Goal: Task Accomplishment & Management: Manage account settings

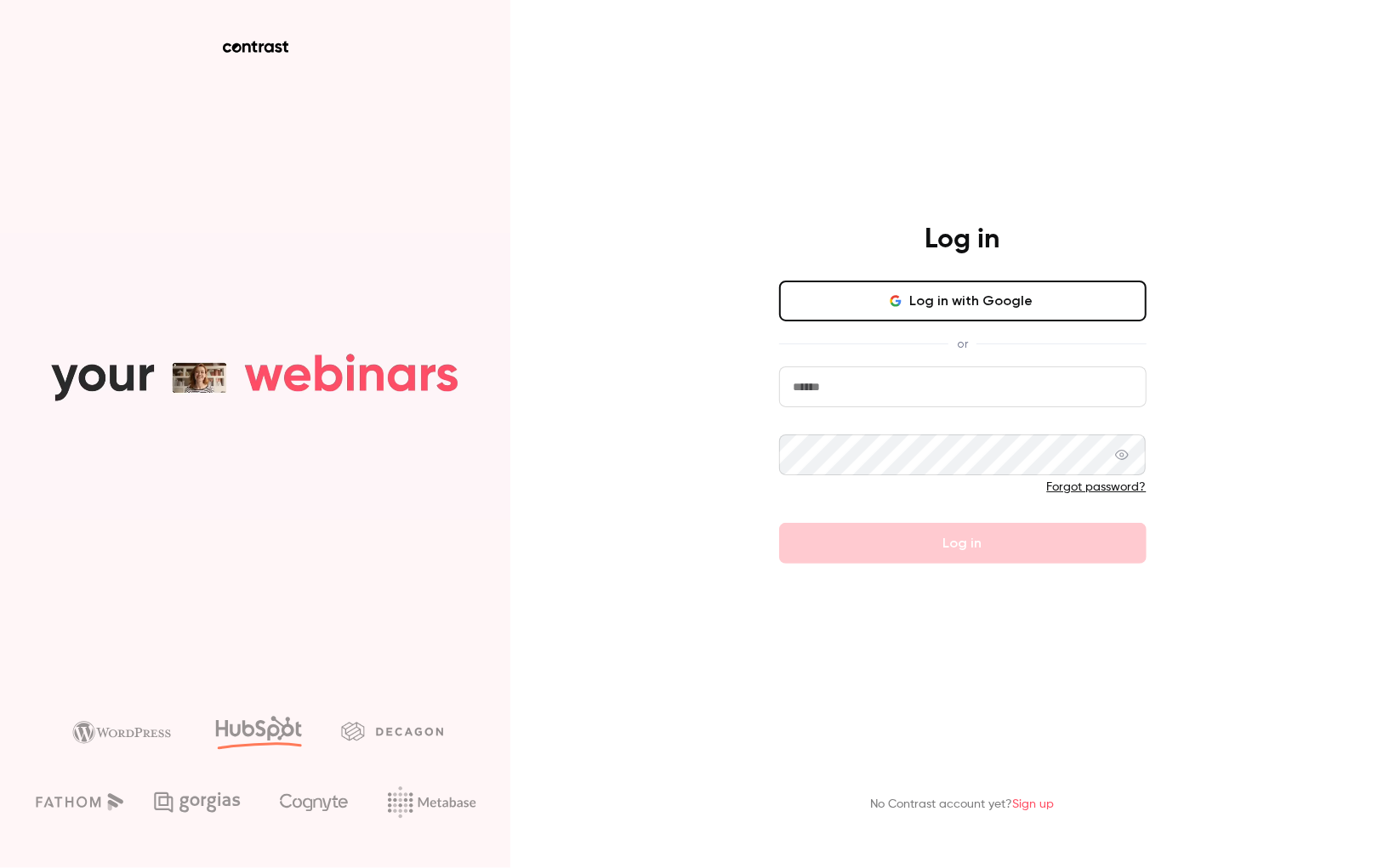
click at [899, 319] on button "Log in with Google" at bounding box center [963, 301] width 367 height 40
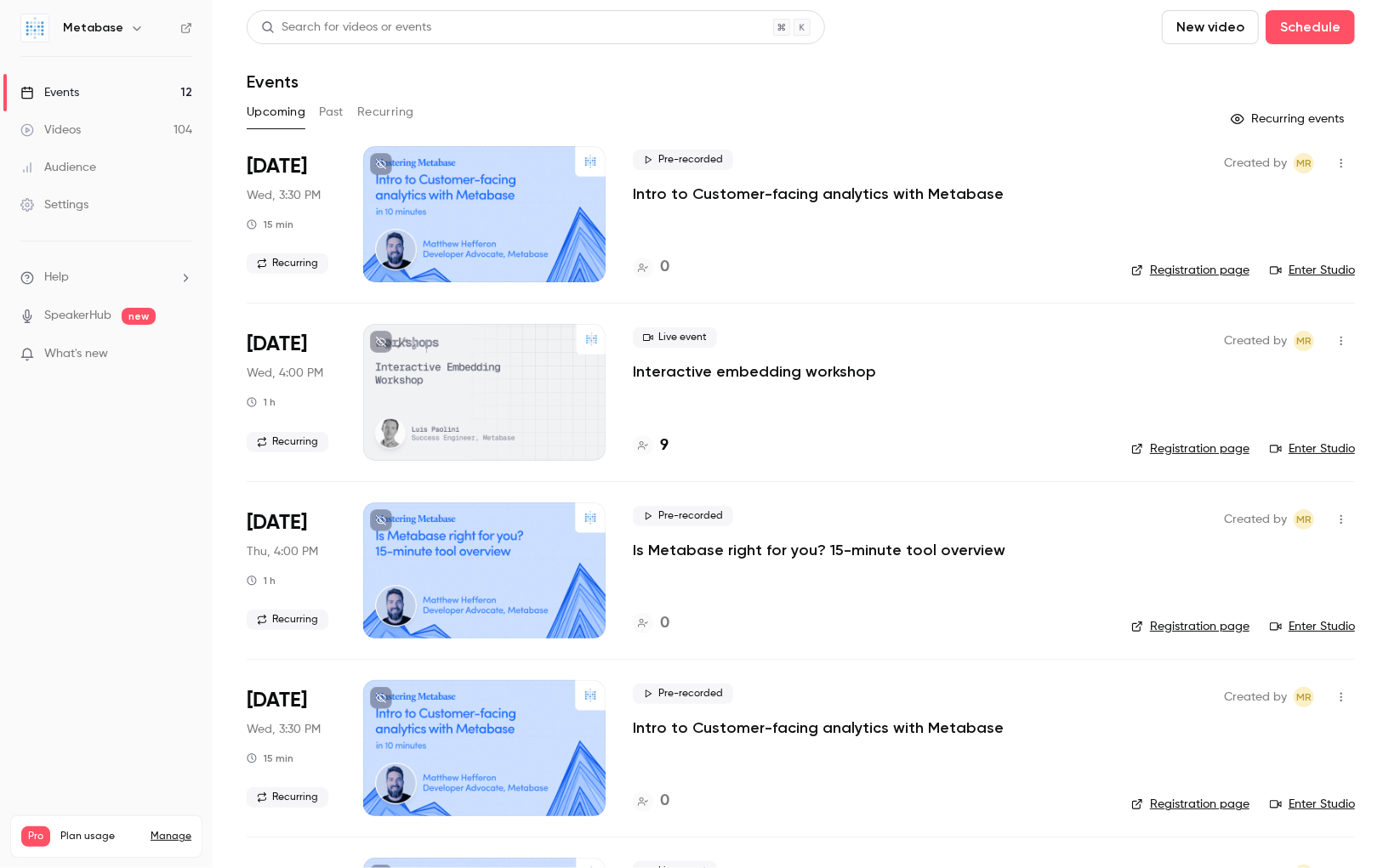
click at [371, 110] on button "Recurring" at bounding box center [385, 112] width 57 height 27
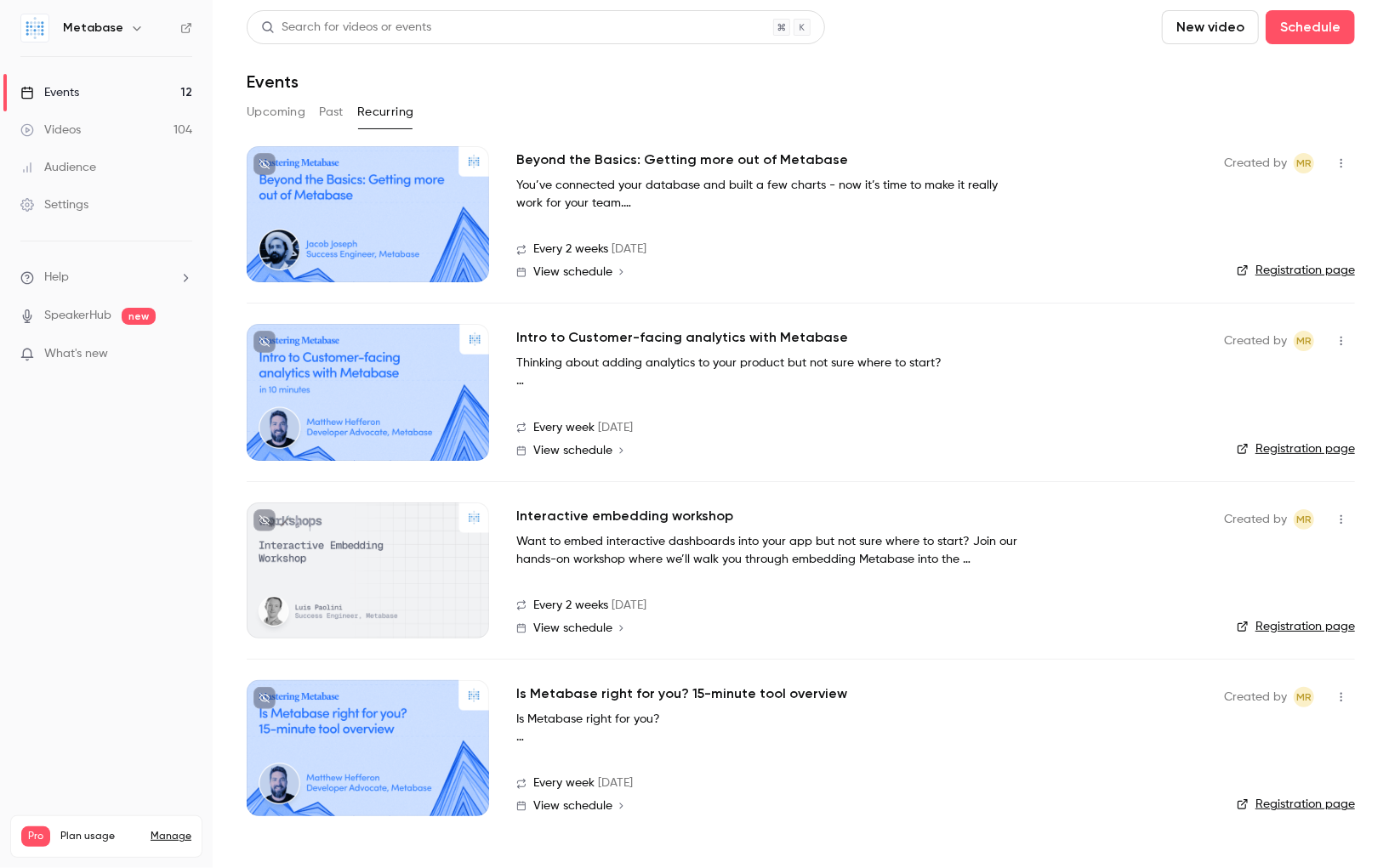
click at [1338, 160] on icon "button" at bounding box center [1341, 162] width 13 height 12
click at [894, 210] on div at bounding box center [694, 434] width 1389 height 868
click at [640, 158] on h2 "Beyond the Basics: Getting more out of Metabase" at bounding box center [681, 160] width 331 height 21
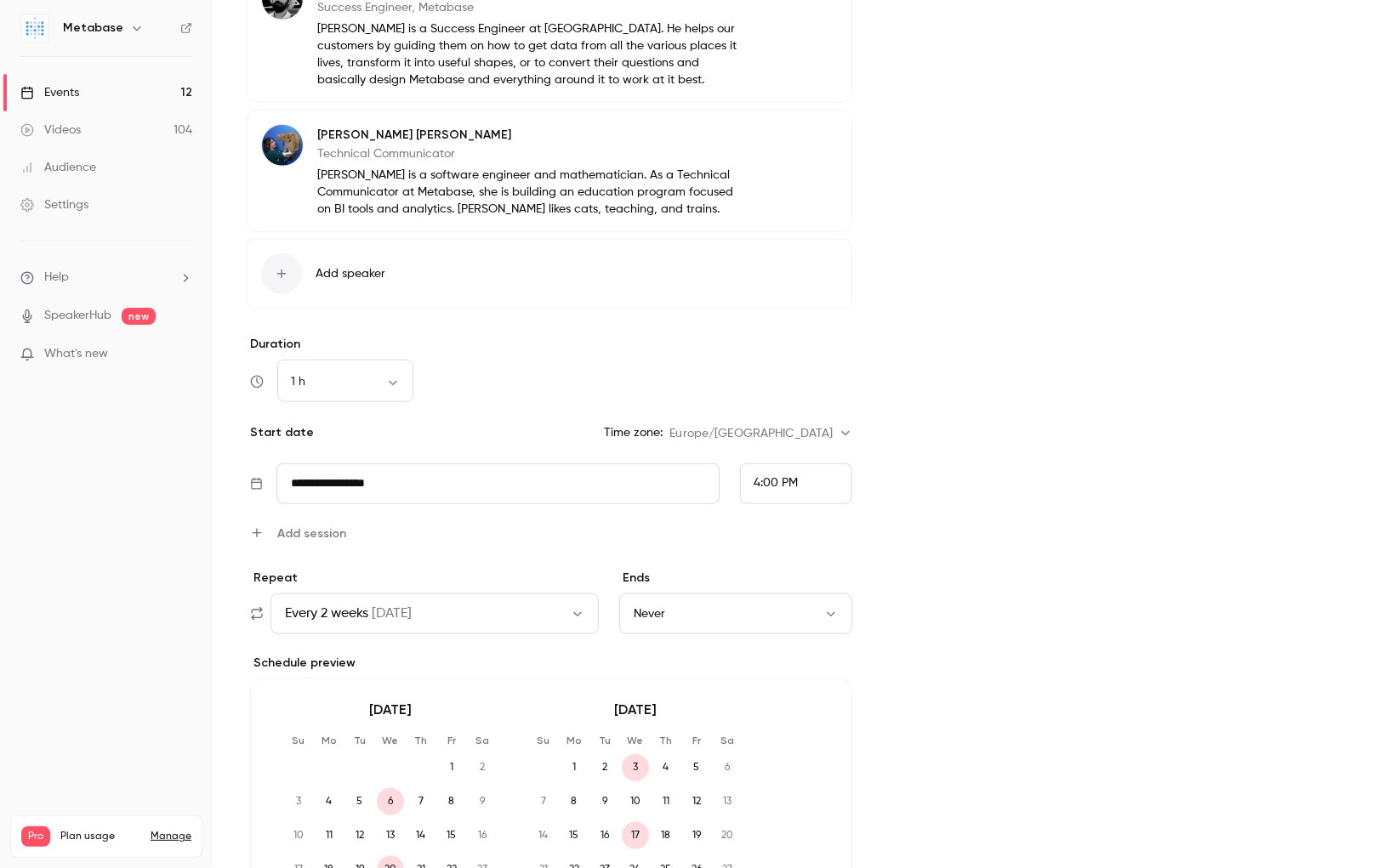
scroll to position [1035, 0]
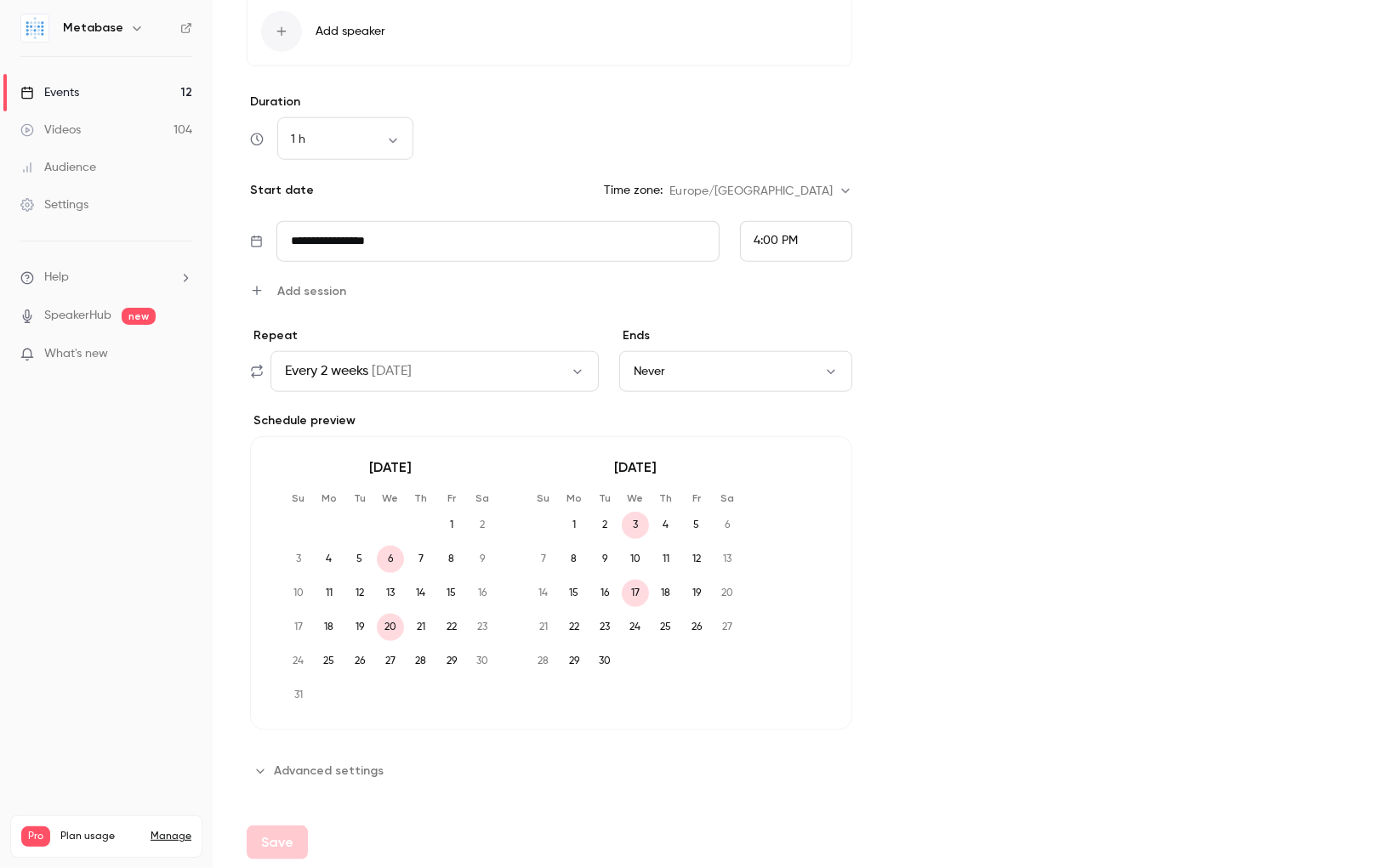
click at [527, 359] on button "Every 2 weeks [DATE]" at bounding box center [435, 371] width 329 height 40
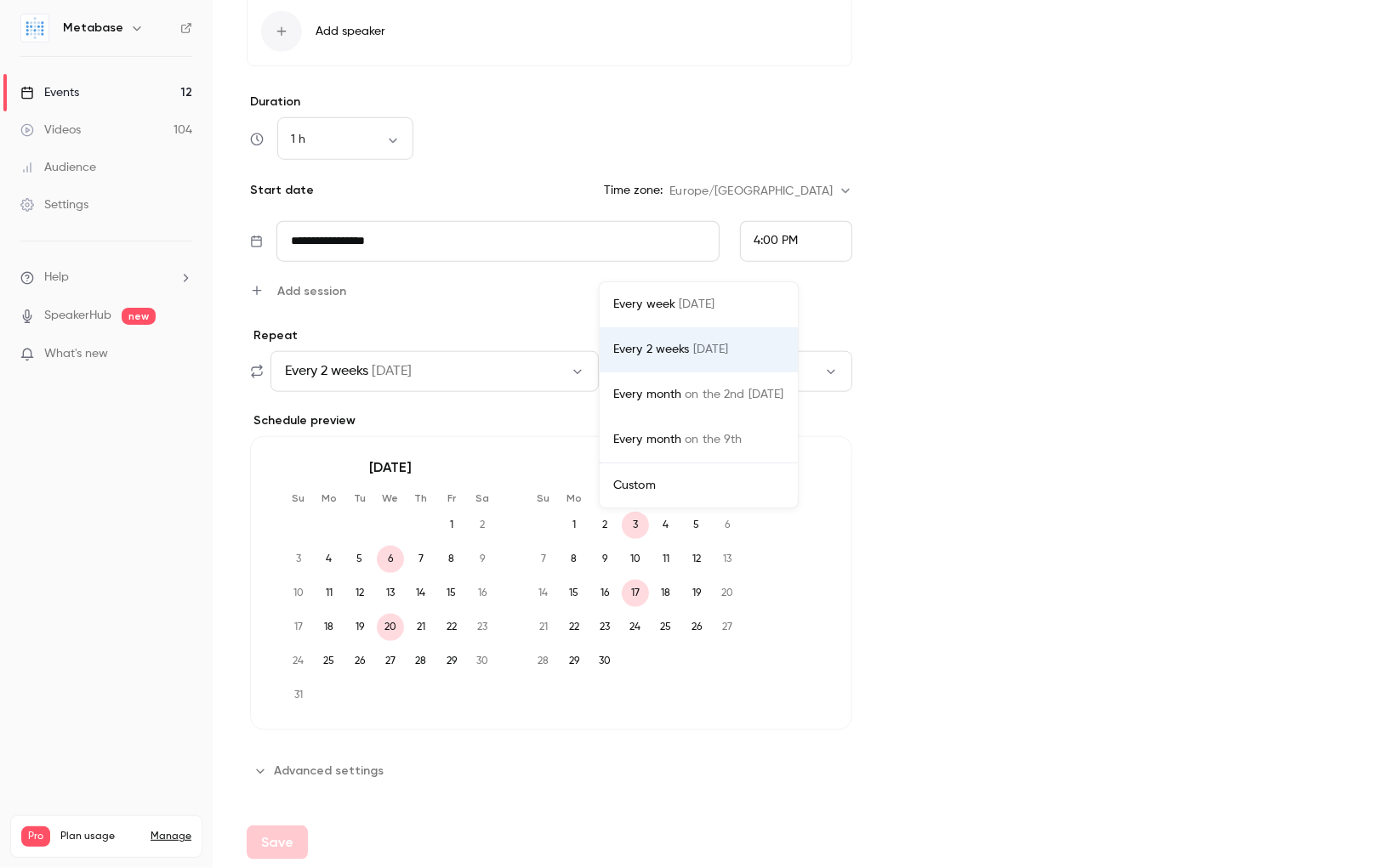
click at [497, 233] on div at bounding box center [694, 434] width 1389 height 868
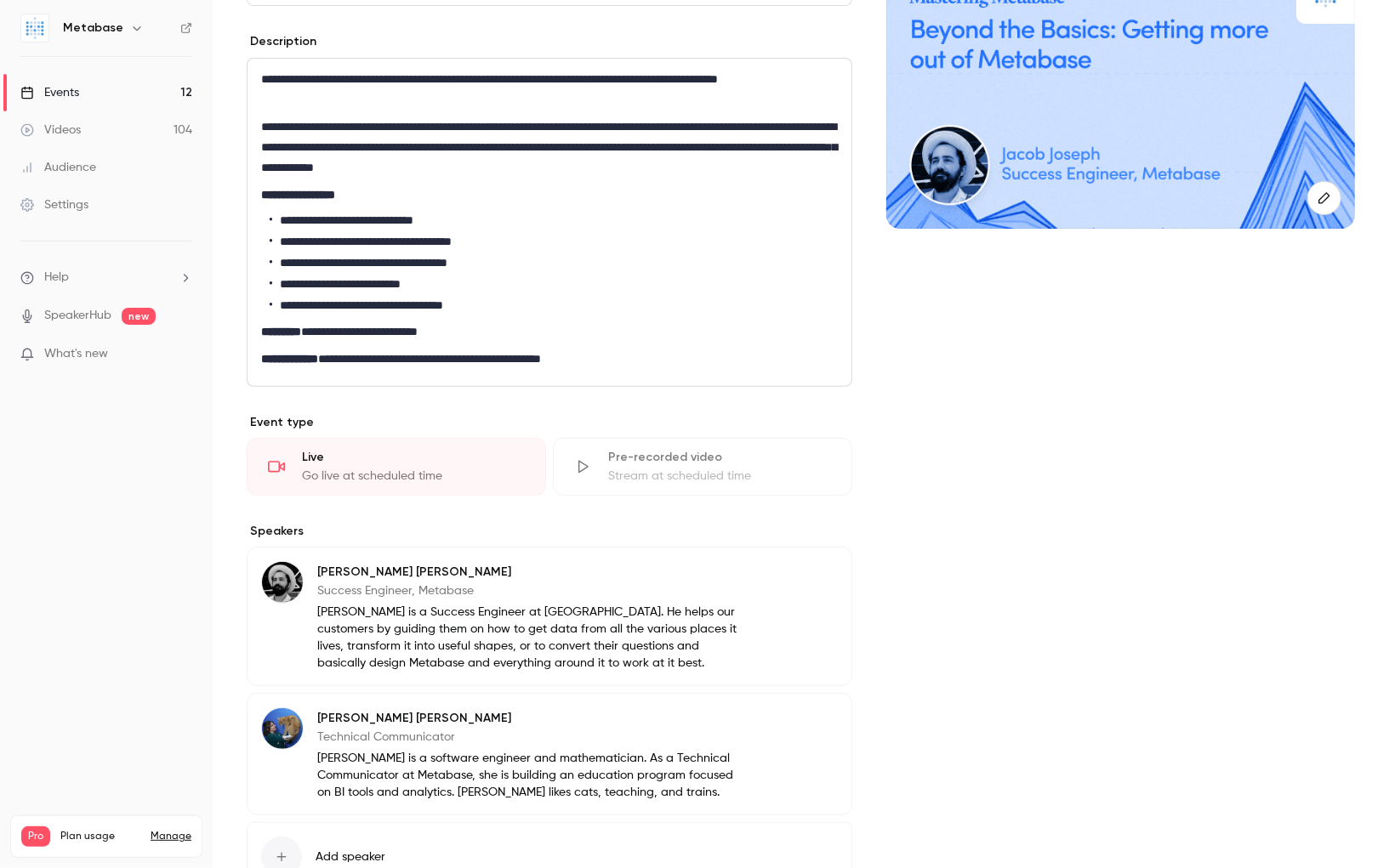
scroll to position [0, 0]
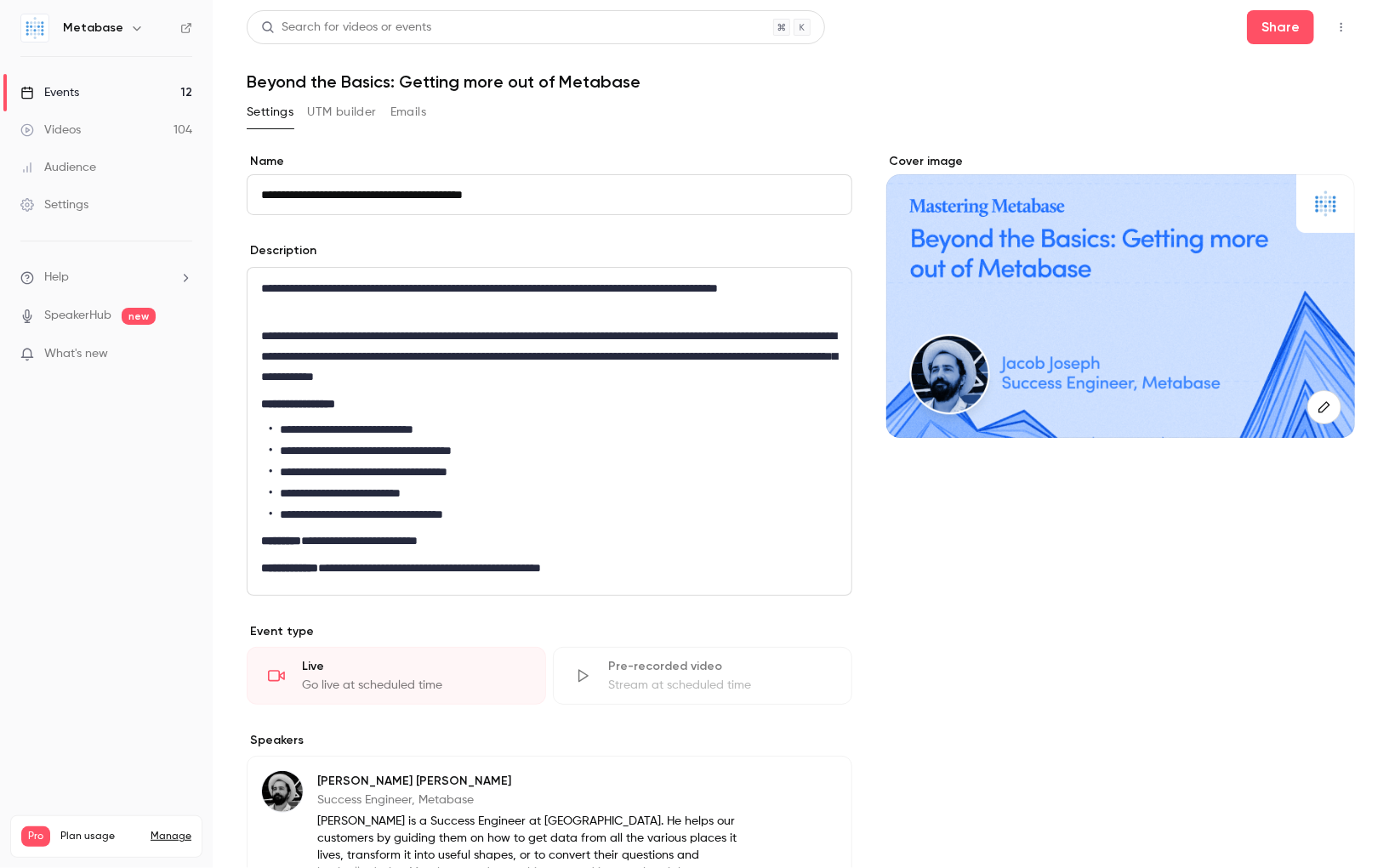
click at [136, 93] on link "Events 12" at bounding box center [106, 92] width 213 height 38
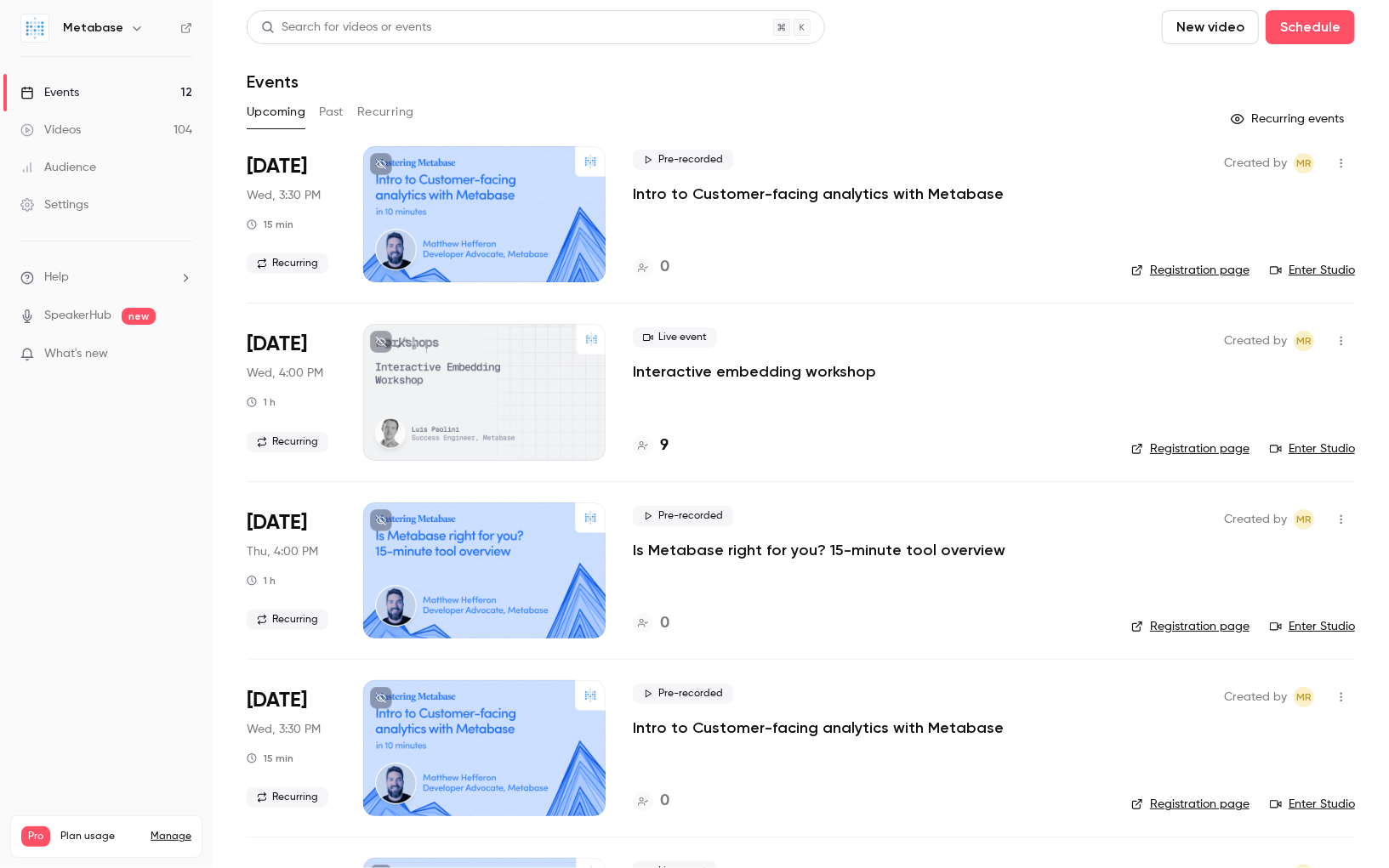
click at [388, 118] on button "Recurring" at bounding box center [385, 112] width 57 height 27
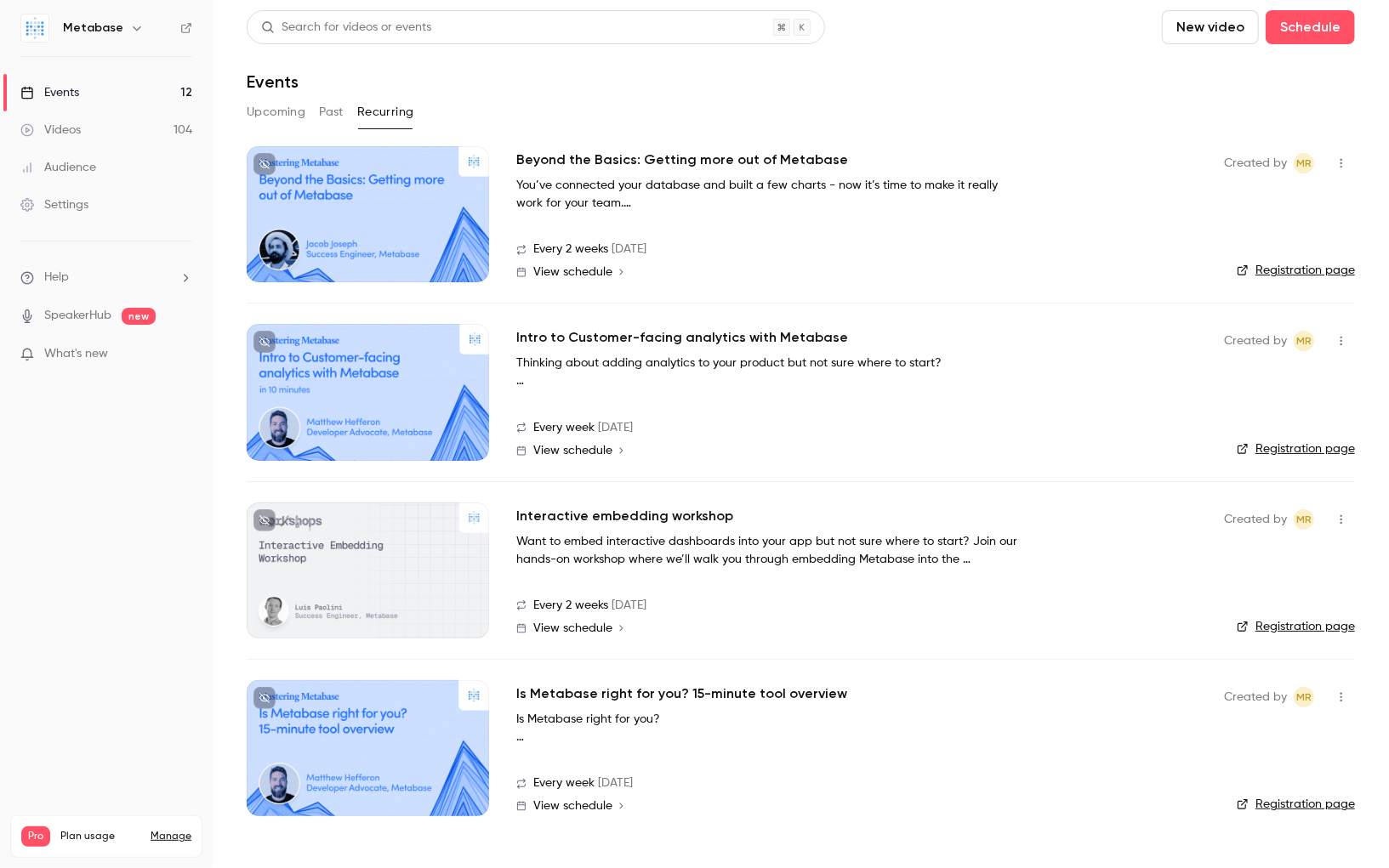
click at [1344, 165] on icon "button" at bounding box center [1341, 162] width 13 height 12
click at [1258, 257] on div "Delete" at bounding box center [1277, 250] width 129 height 17
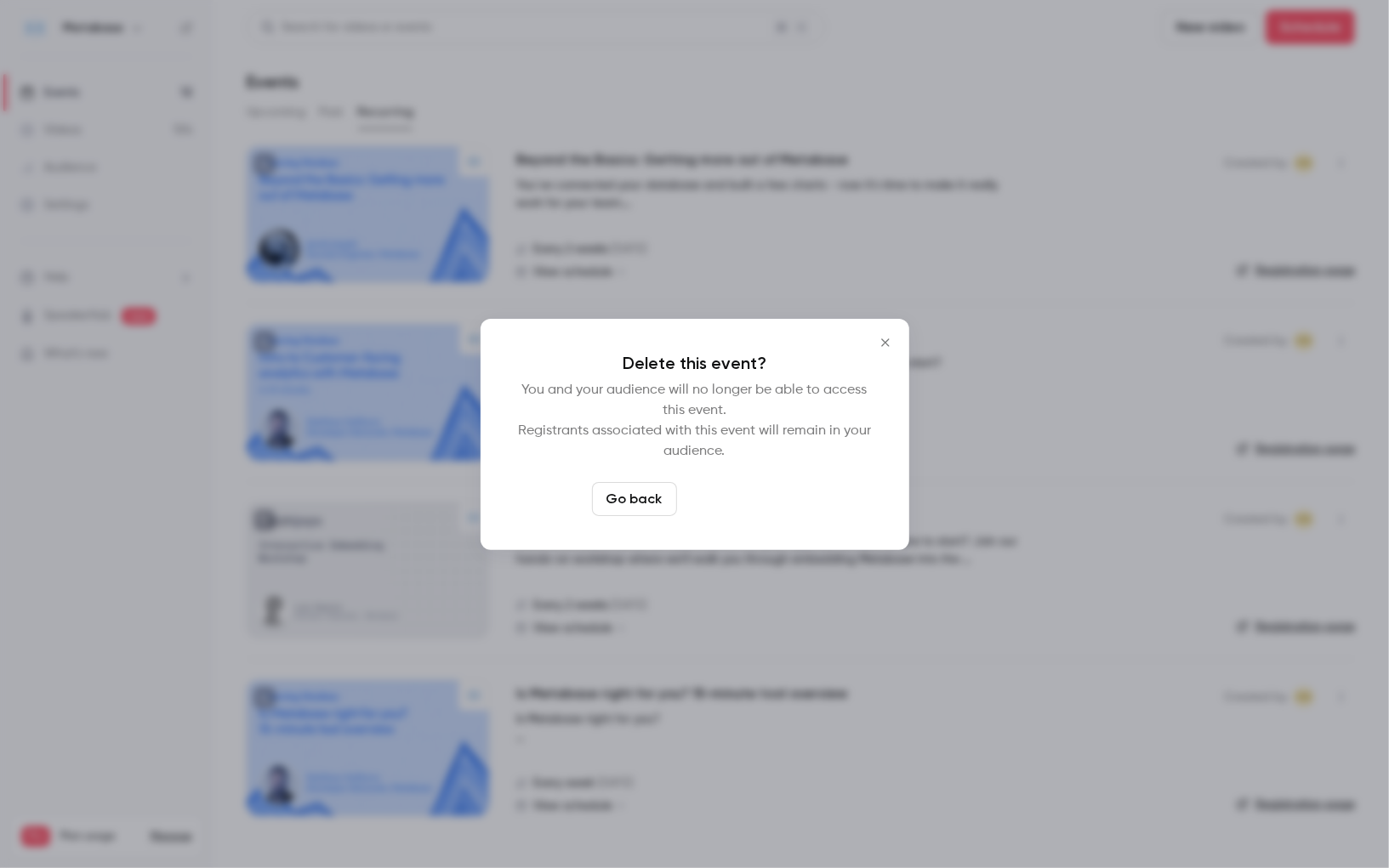
click at [732, 511] on button "Delete event" at bounding box center [741, 499] width 114 height 34
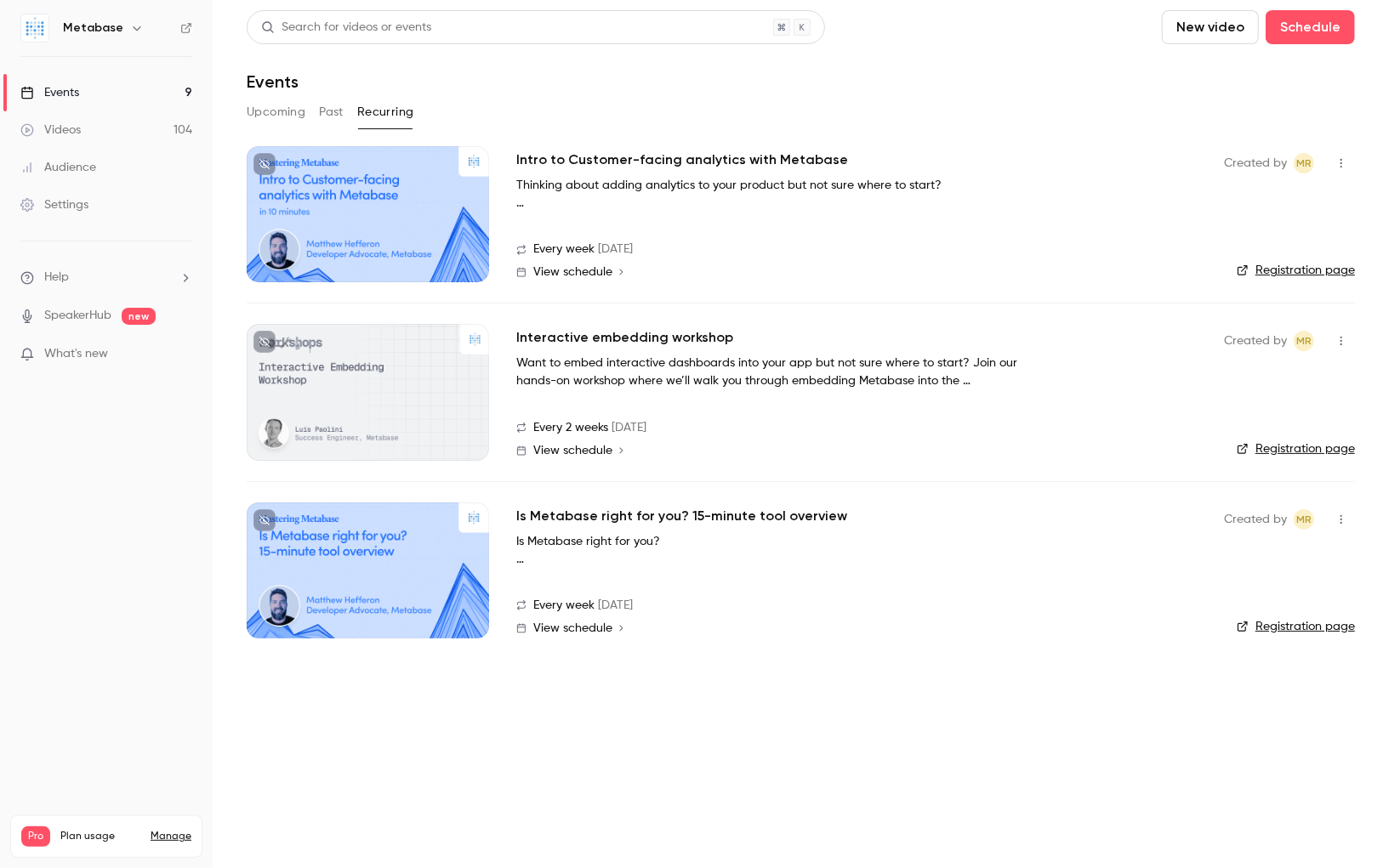
click at [1338, 517] on icon "button" at bounding box center [1341, 519] width 13 height 12
click at [1231, 602] on div "Delete" at bounding box center [1277, 606] width 129 height 17
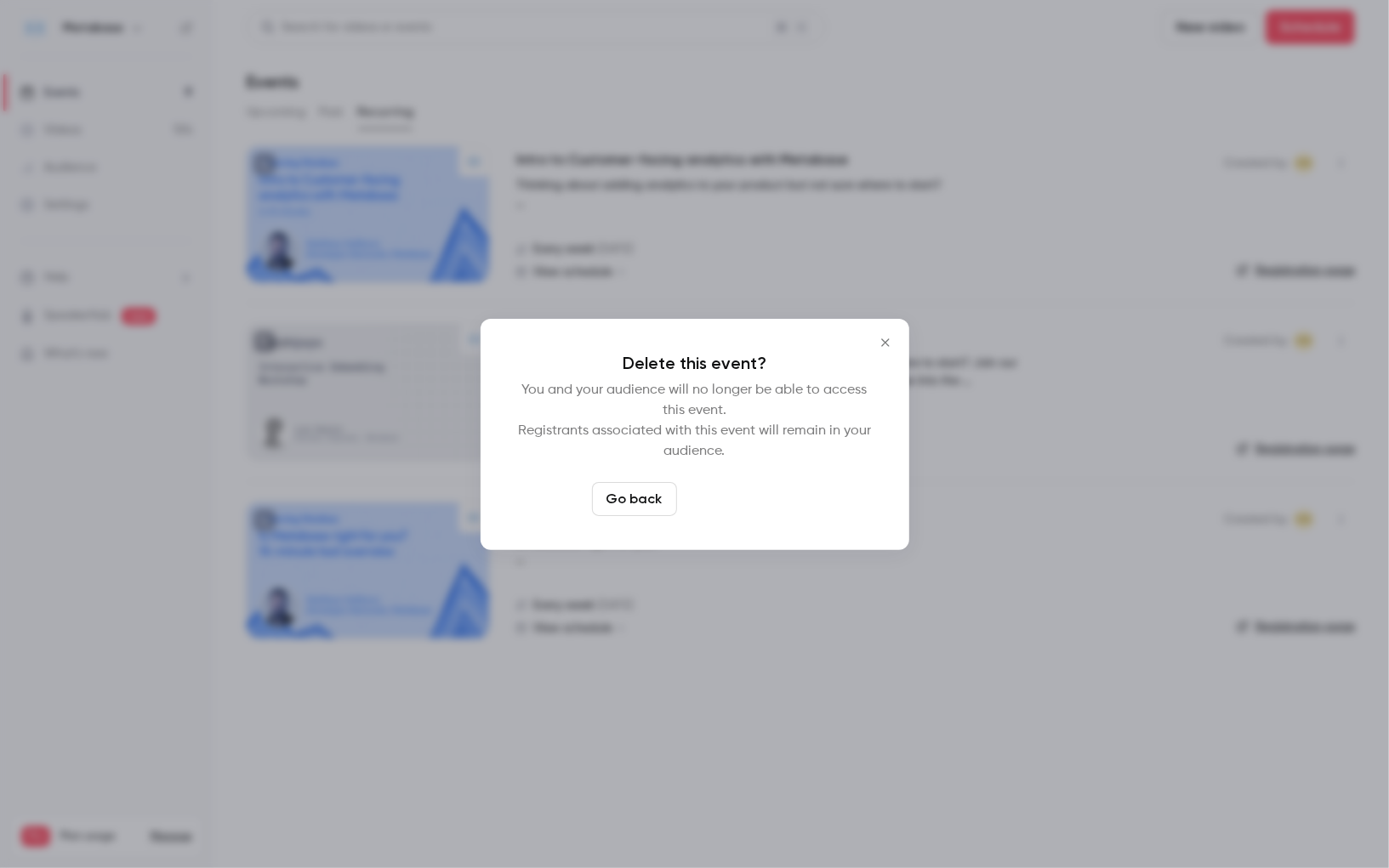
click at [718, 496] on button "Delete event" at bounding box center [741, 499] width 114 height 34
